Goal: Transaction & Acquisition: Register for event/course

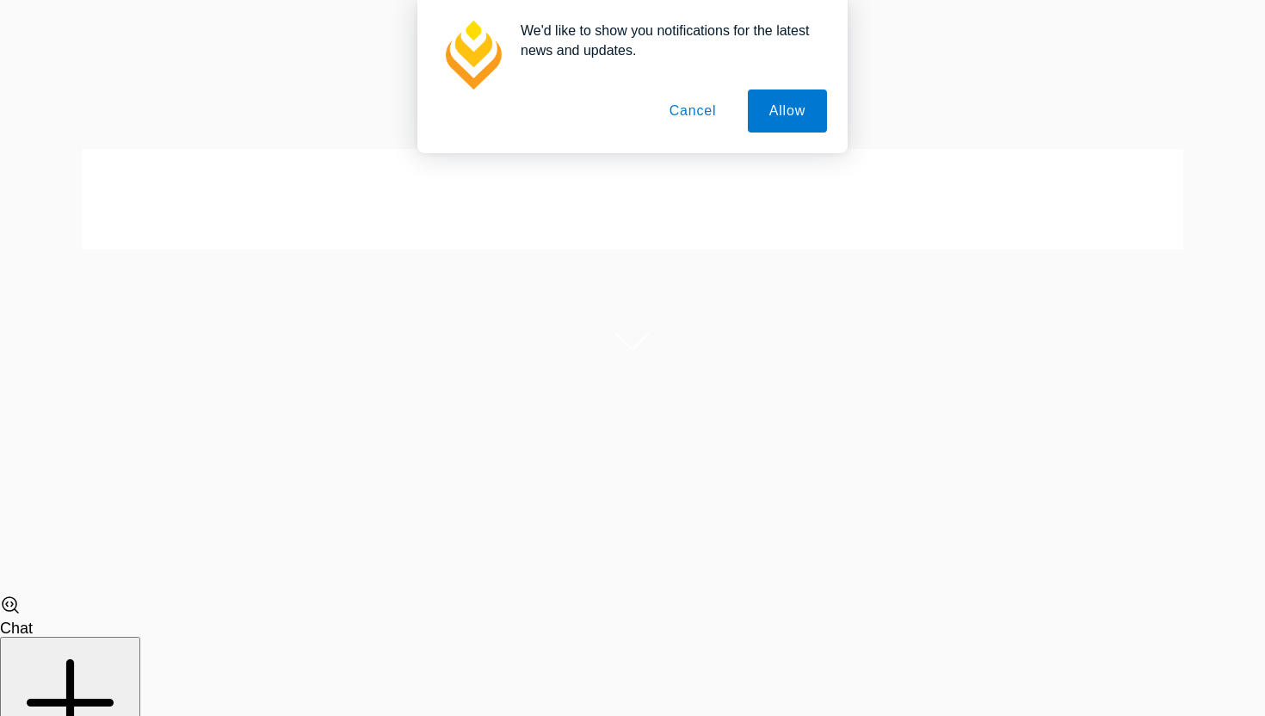
scroll to position [139, 0]
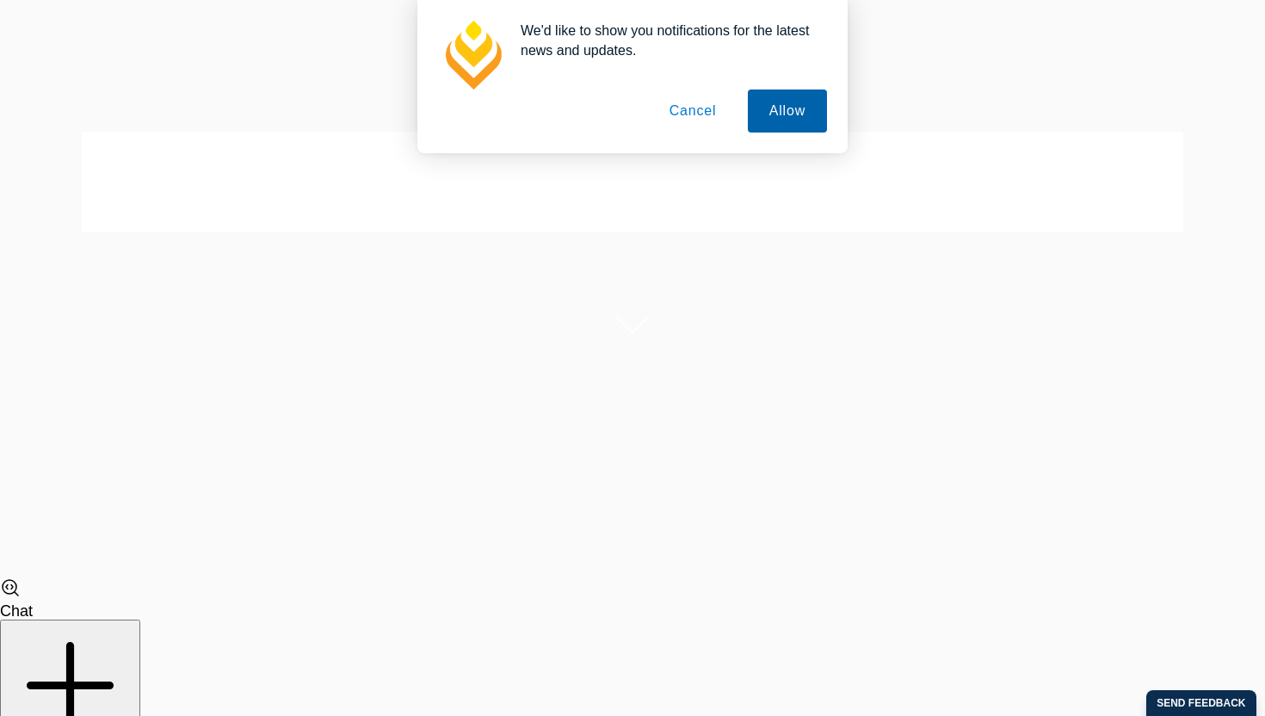
click at [777, 114] on button "Allow" at bounding box center [787, 111] width 79 height 43
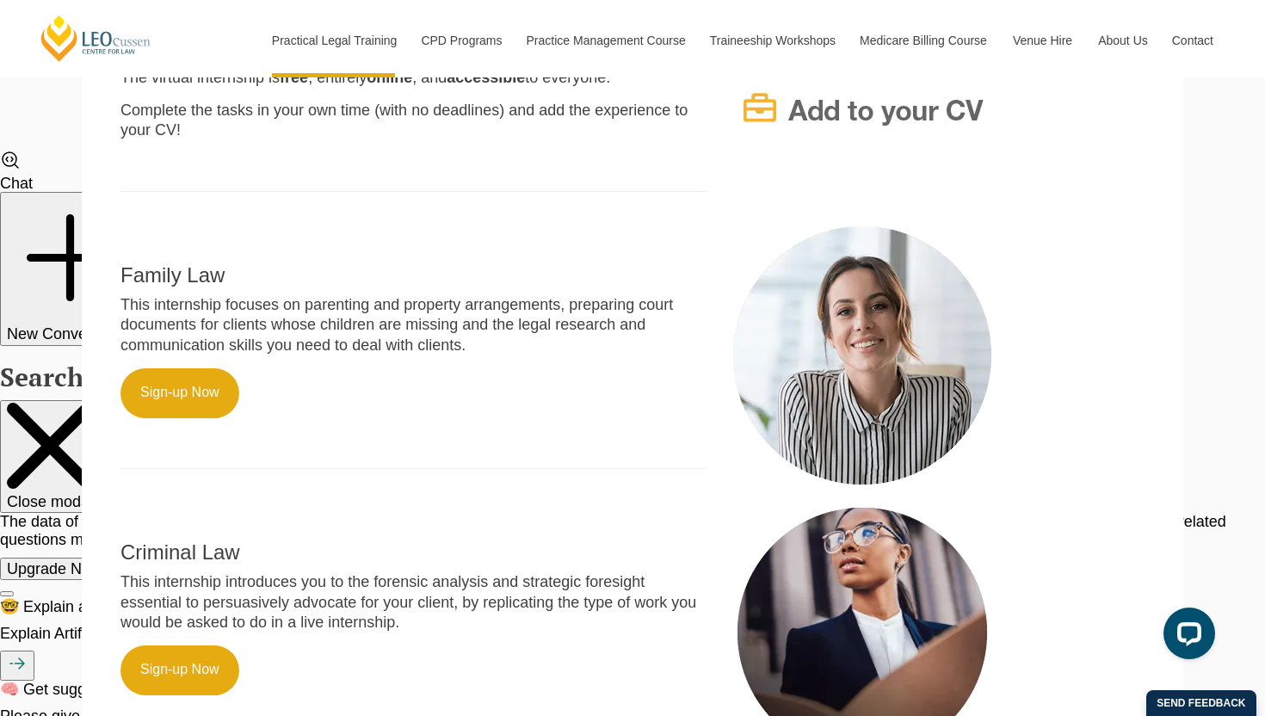
scroll to position [1242, 0]
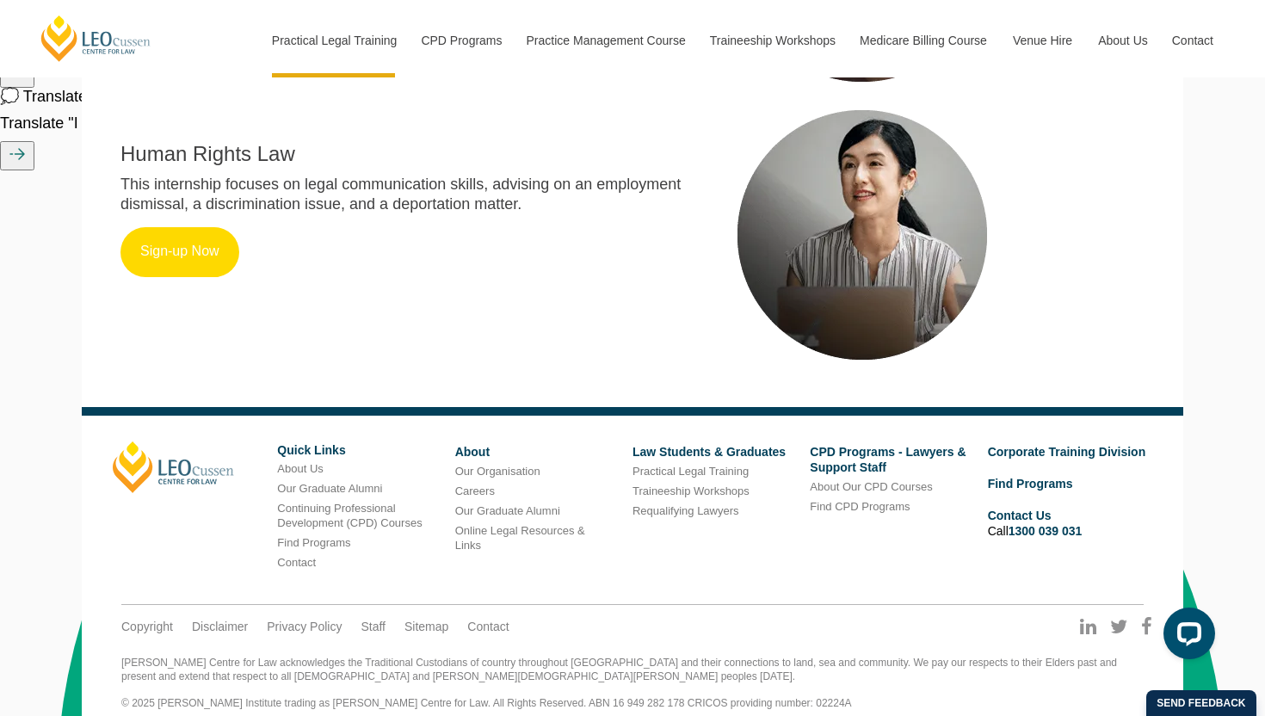
click at [153, 247] on link "Sign-up Now" at bounding box center [179, 252] width 119 height 50
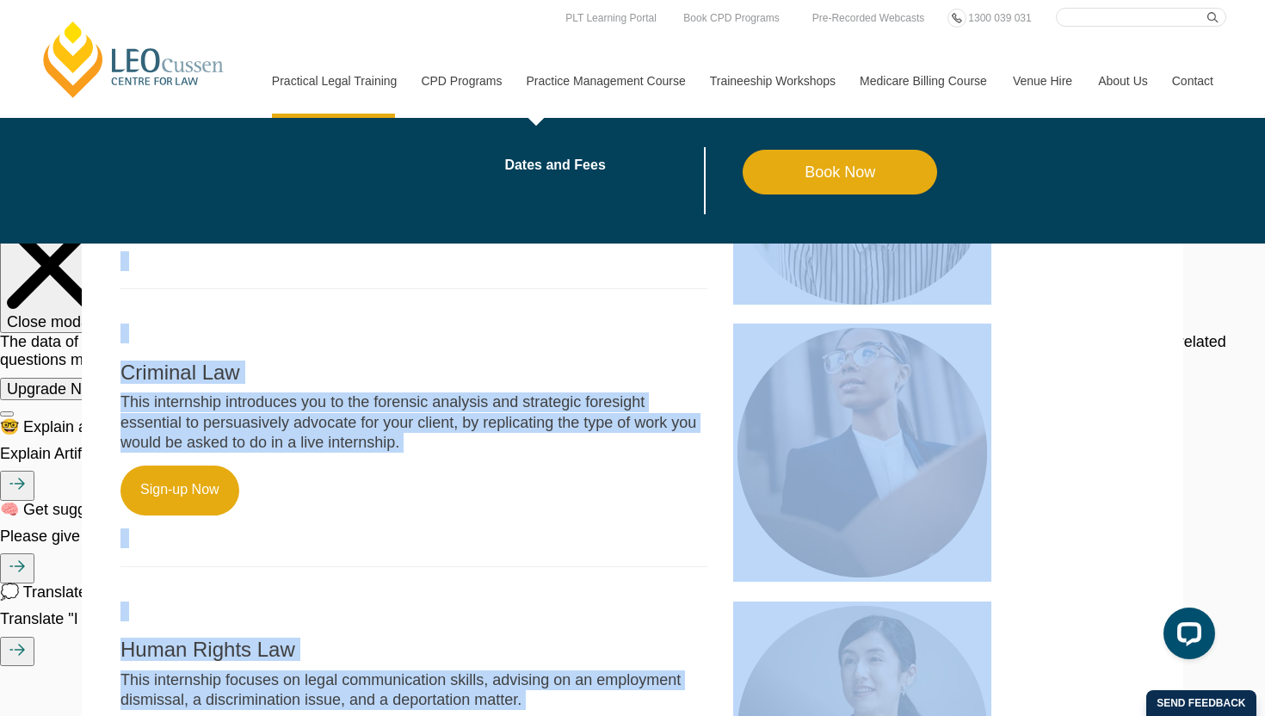
scroll to position [608, 0]
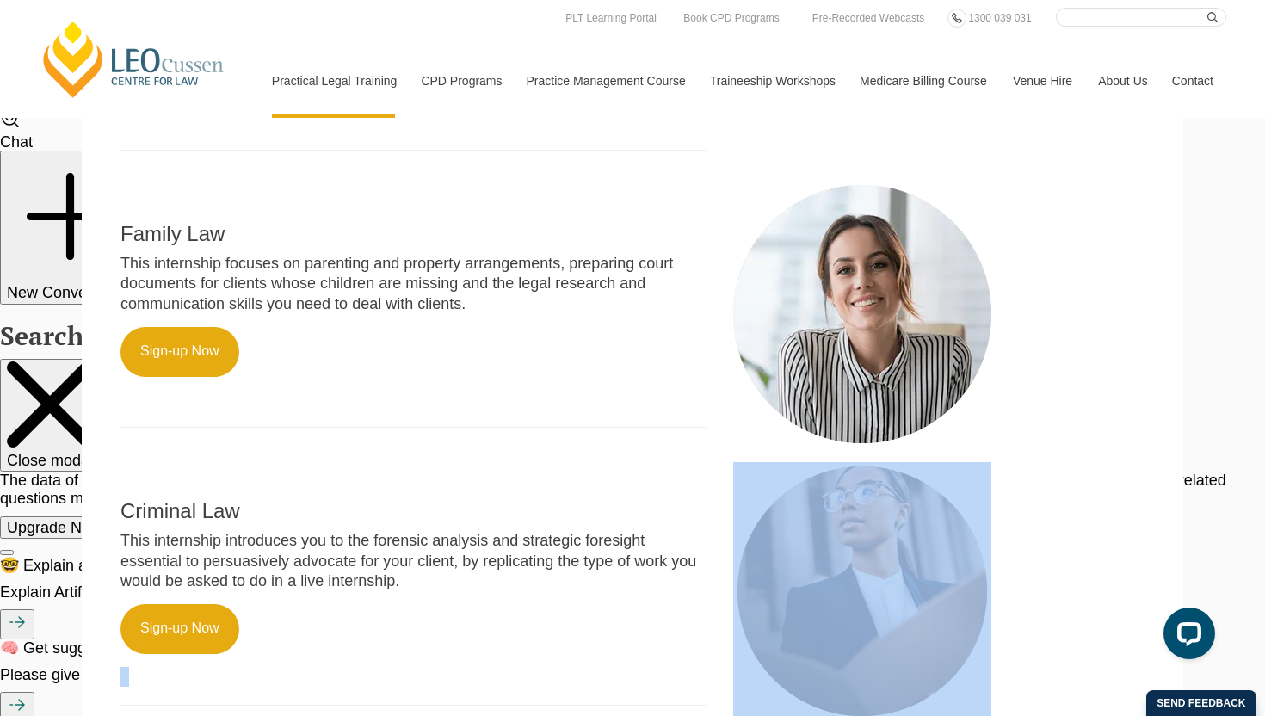
drag, startPoint x: 546, startPoint y: 566, endPoint x: 413, endPoint y: 618, distance: 142.3
type textarea "Human Rights Law This internship focuses on legal communication skills, advisin…"
click at [413, 609] on div "Leo Cussen has partnered with Forage to build Virtual Internship Programs desig…" at bounding box center [633, 637] width 1102 height 1468
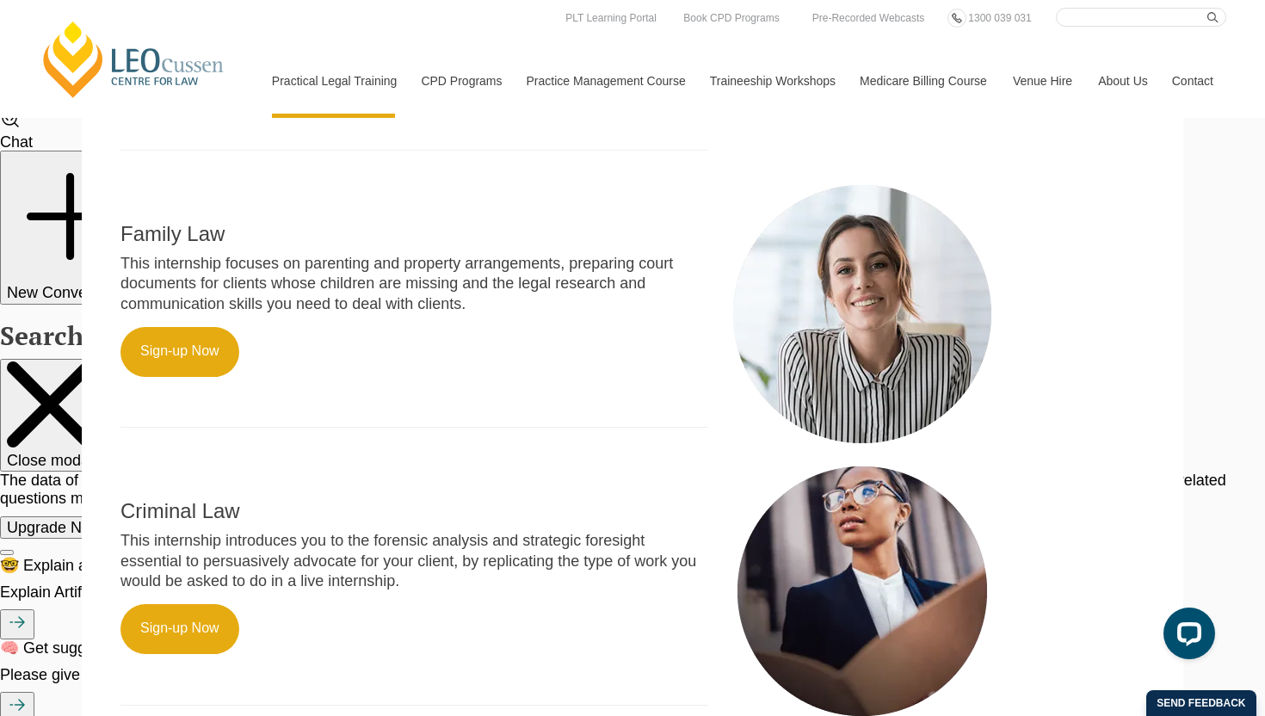
click at [413, 618] on p "Sign-up Now" at bounding box center [413, 629] width 587 height 50
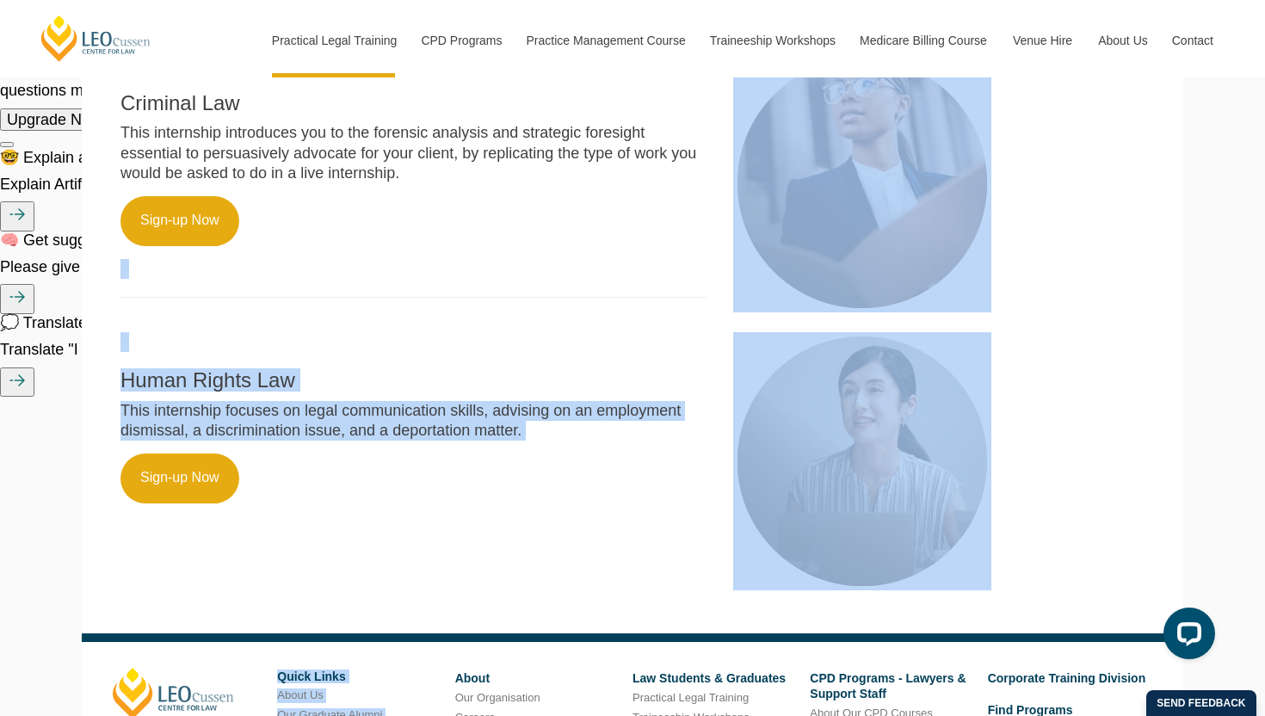
scroll to position [1066, 0]
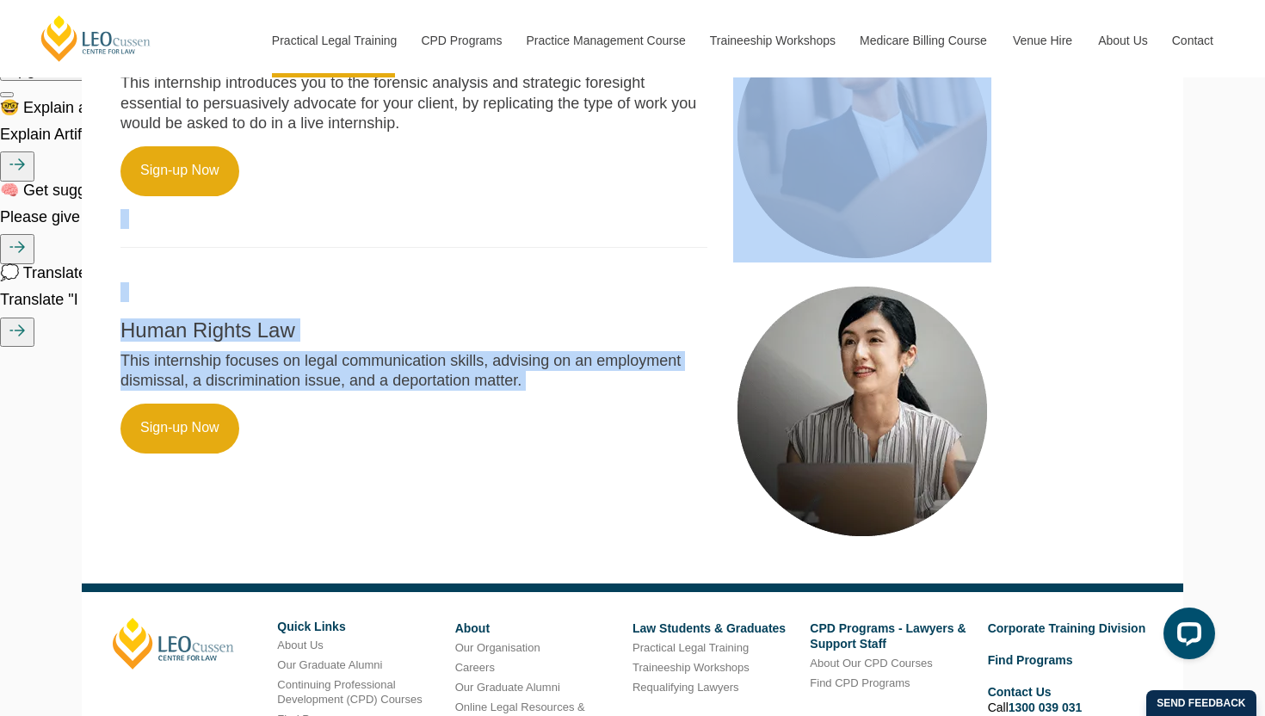
drag, startPoint x: 436, startPoint y: 579, endPoint x: 461, endPoint y: 596, distance: 30.3
click at [461, 596] on div "Leo Cussen has partnered with Forage to build Virtual Internship Programs desig…" at bounding box center [633, 179] width 1102 height 1468
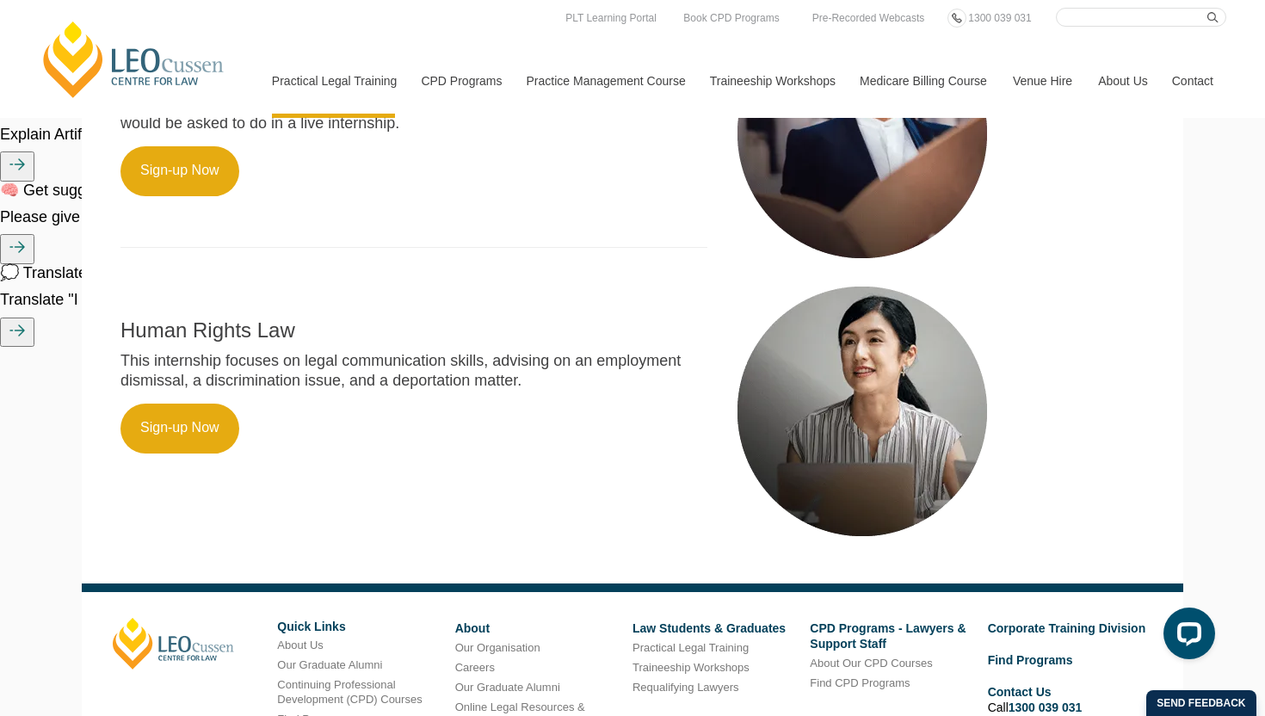
click at [526, 447] on div "Human Rights Law This internship focuses on legal communication skills, advisin…" at bounding box center [633, 411] width 1050 height 258
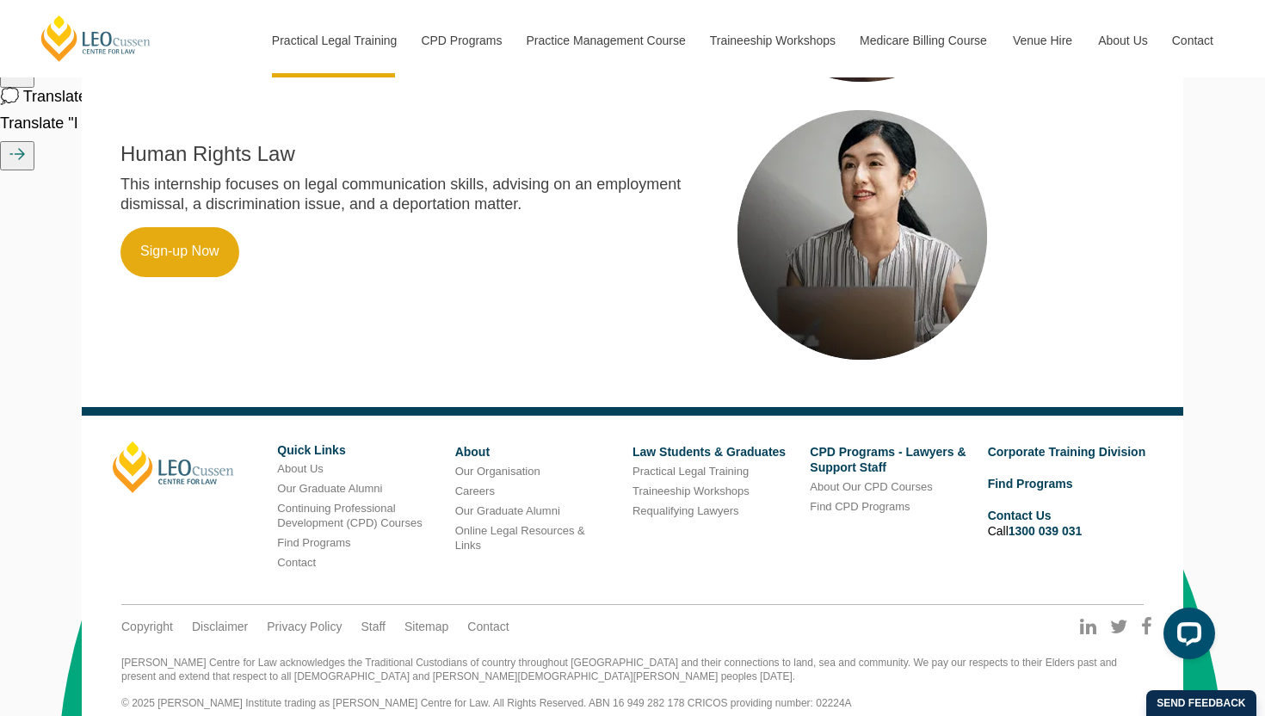
scroll to position [0, 0]
